Goal: Transaction & Acquisition: Purchase product/service

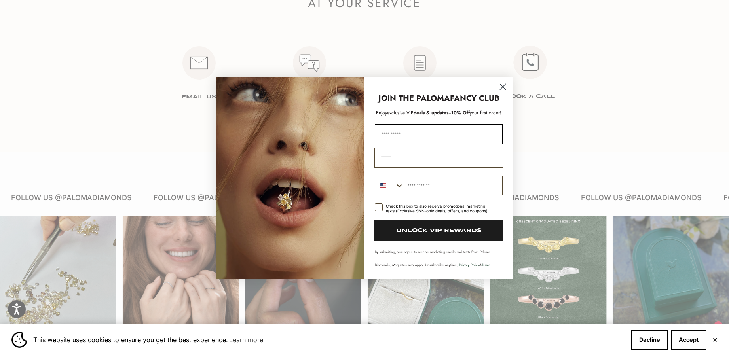
scroll to position [1121, 0]
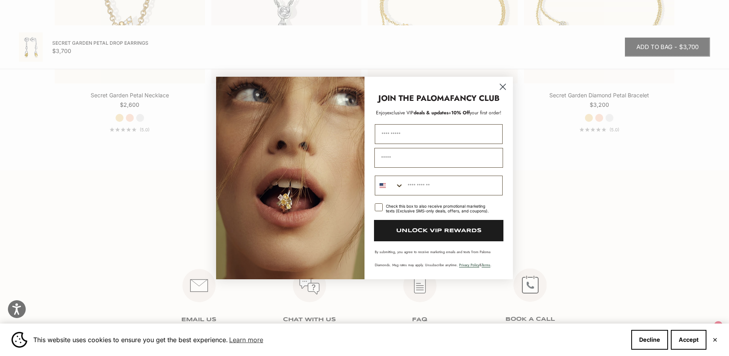
click at [500, 89] on circle "Close dialog" at bounding box center [502, 86] width 13 height 13
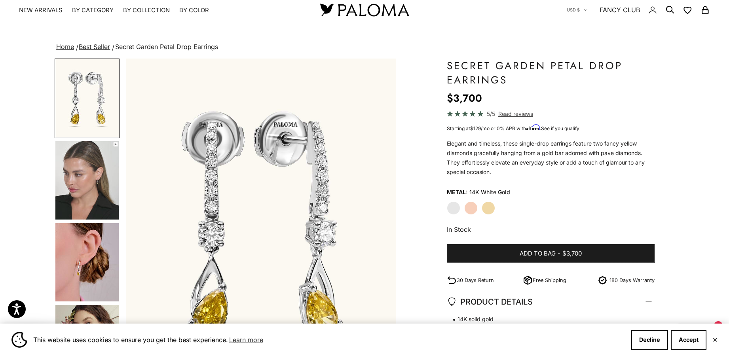
scroll to position [0, 0]
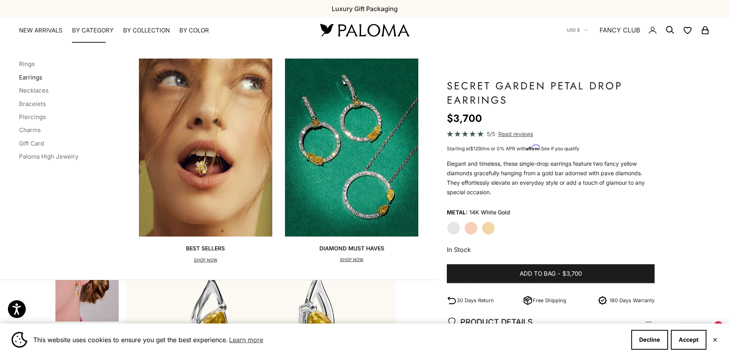
click at [28, 76] on link "Earrings" at bounding box center [30, 78] width 23 height 8
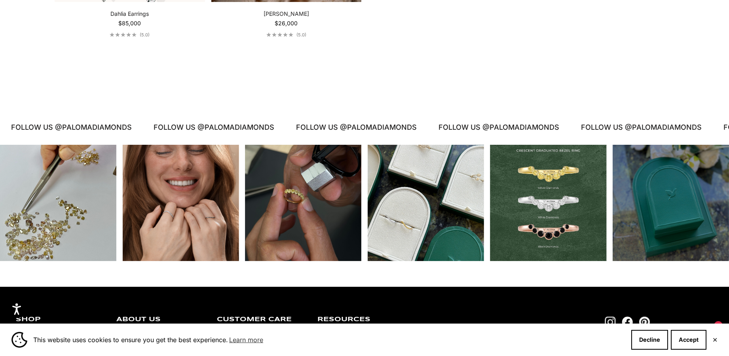
scroll to position [2322, 0]
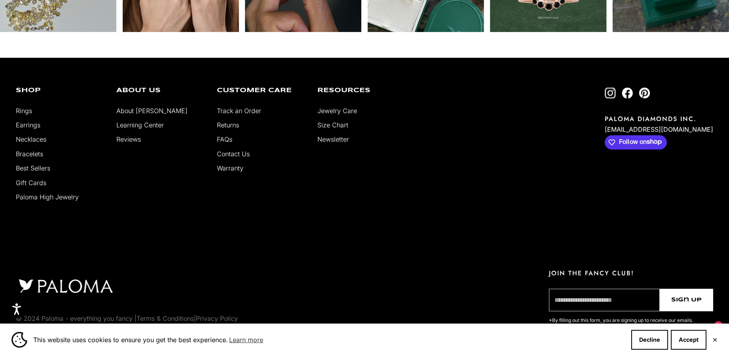
click at [128, 114] on link "About [PERSON_NAME]" at bounding box center [151, 111] width 71 height 8
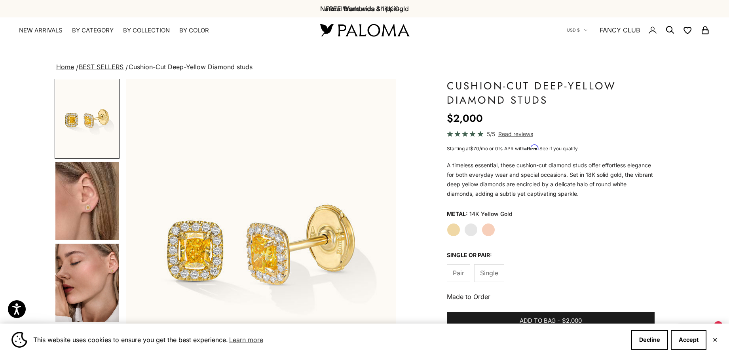
click at [110, 199] on img "Go to item 4" at bounding box center [86, 201] width 63 height 78
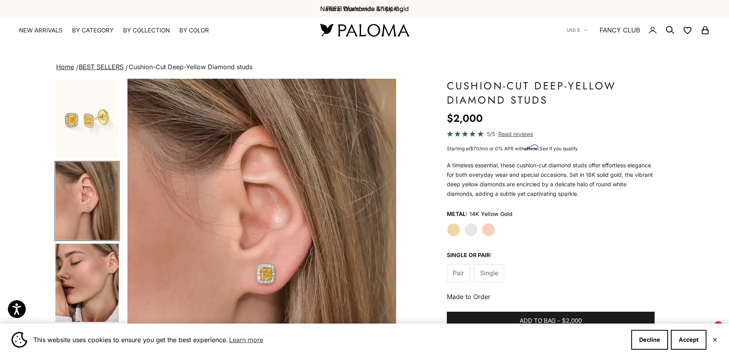
scroll to position [0, 280]
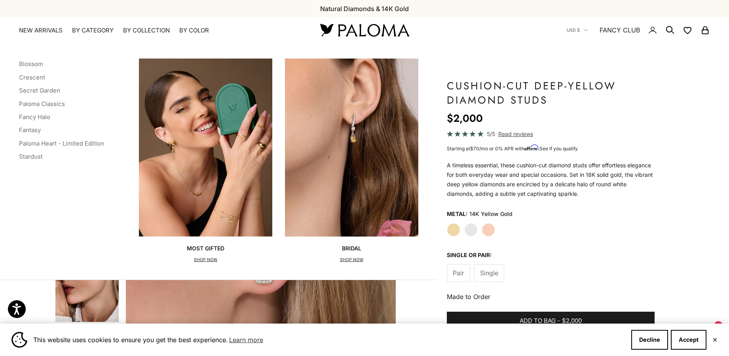
click at [475, 231] on label "White Gold" at bounding box center [470, 229] width 13 height 13
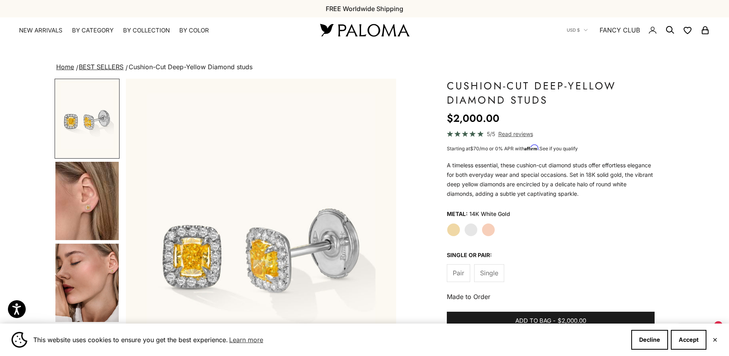
click at [496, 231] on div "Yellow Gold White Gold Rose Gold" at bounding box center [551, 229] width 208 height 13
click at [493, 229] on label "Rose Gold" at bounding box center [488, 229] width 13 height 13
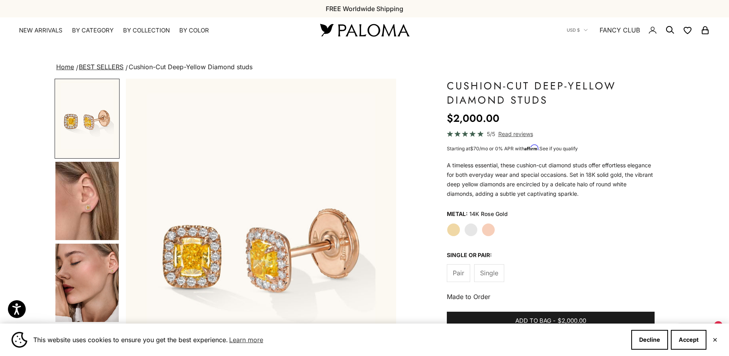
click at [456, 226] on label "Yellow Gold" at bounding box center [453, 229] width 13 height 13
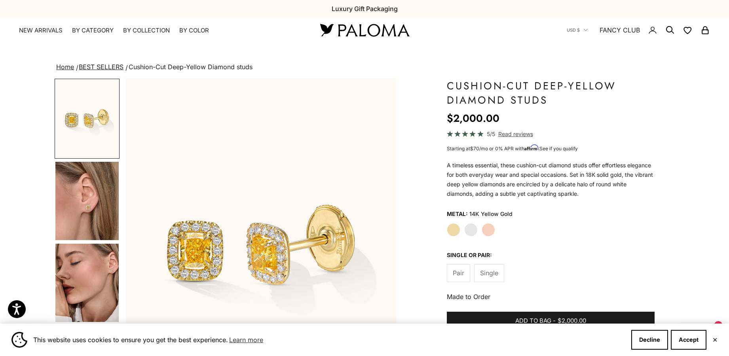
click at [87, 260] on img "Go to item 5" at bounding box center [86, 283] width 63 height 78
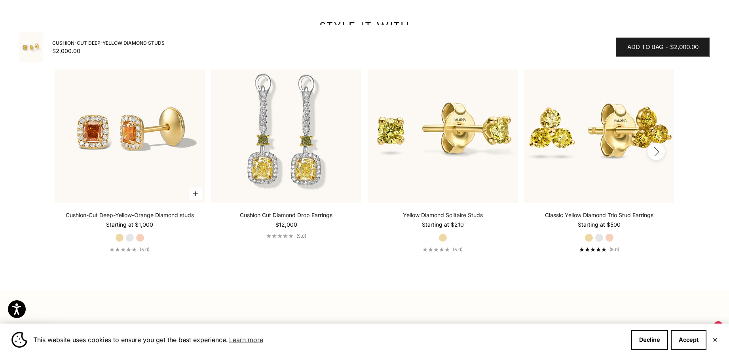
scroll to position [1065, 0]
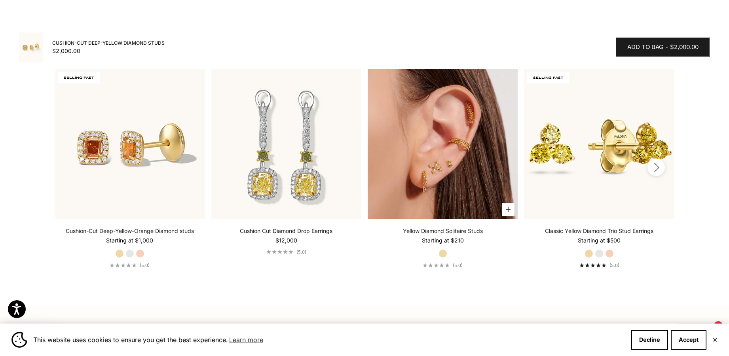
click at [426, 148] on img at bounding box center [443, 144] width 150 height 150
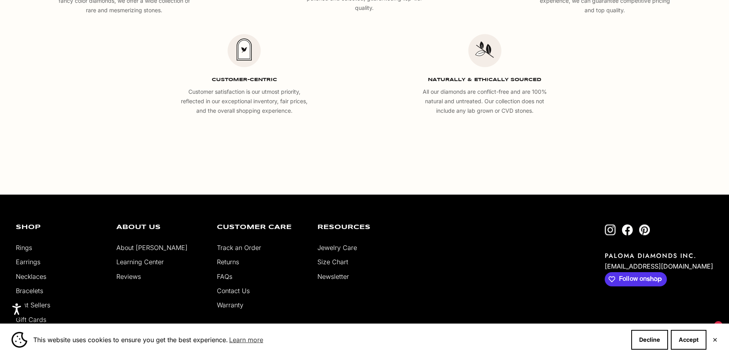
scroll to position [1335, 0]
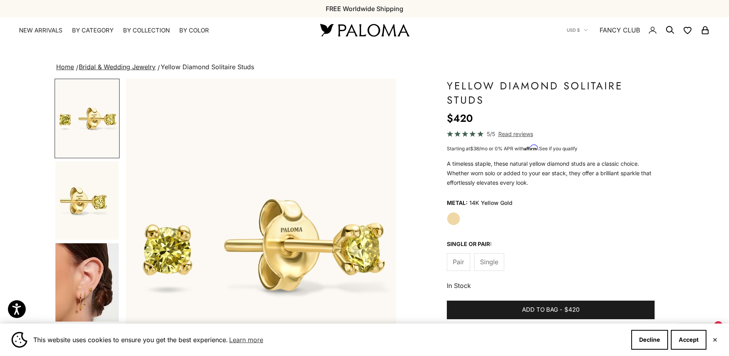
click at [85, 206] on img "Go to item 2" at bounding box center [86, 200] width 63 height 78
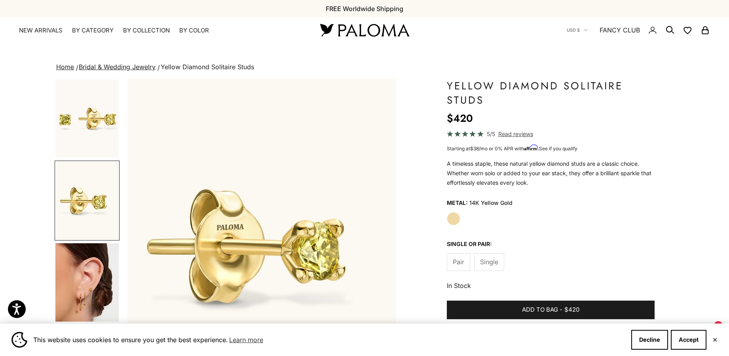
scroll to position [0, 280]
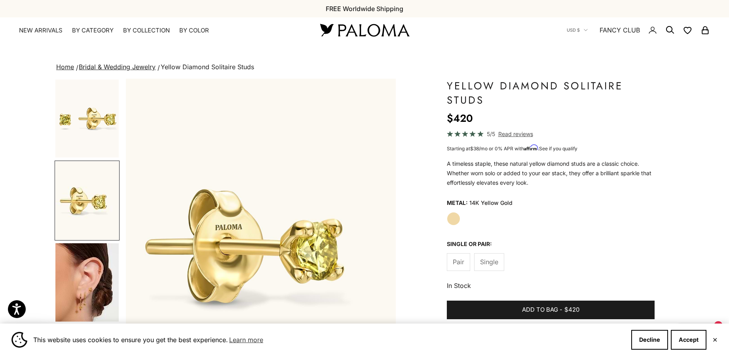
click at [89, 259] on img "Go to item 3" at bounding box center [86, 282] width 63 height 78
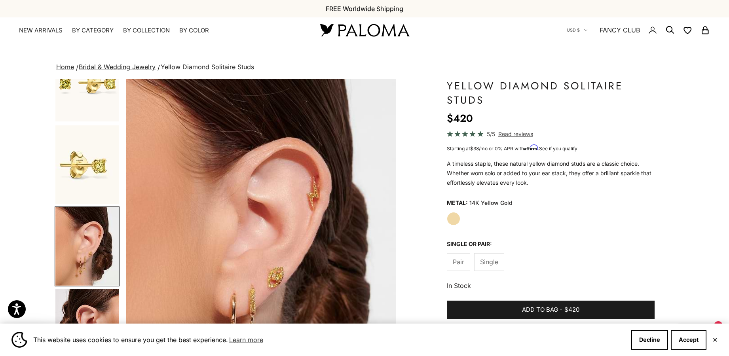
scroll to position [47, 0]
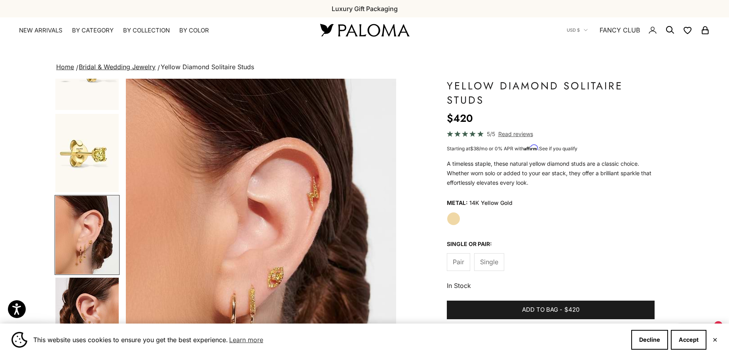
click at [89, 258] on img "Go to item 3" at bounding box center [86, 235] width 63 height 78
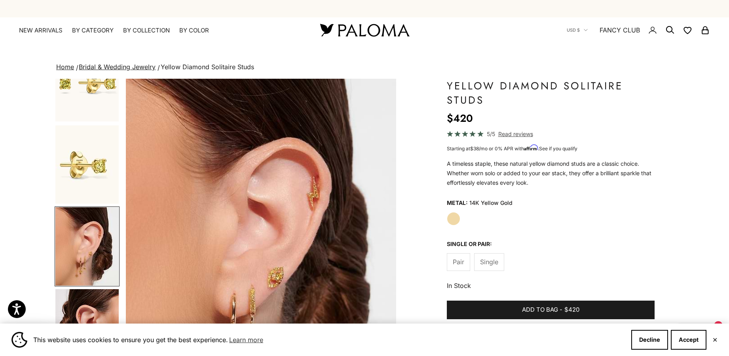
click at [90, 256] on img "Go to item 3" at bounding box center [86, 246] width 63 height 78
